Goal: Find specific page/section: Find specific page/section

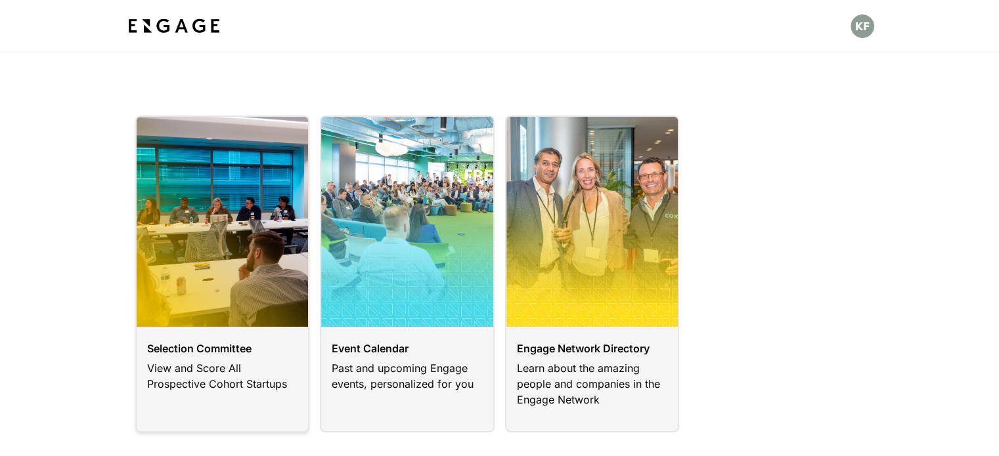
click at [201, 389] on link at bounding box center [222, 274] width 175 height 317
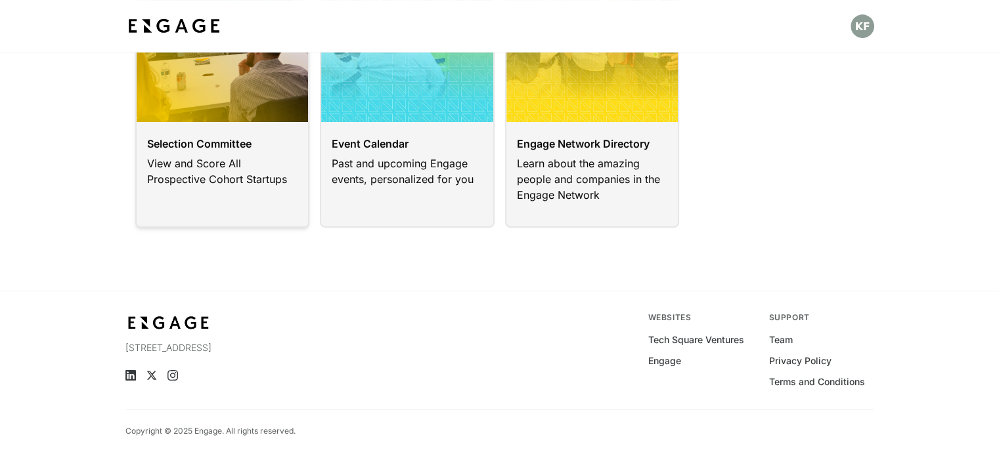
scroll to position [205, 0]
